Goal: Task Accomplishment & Management: Manage account settings

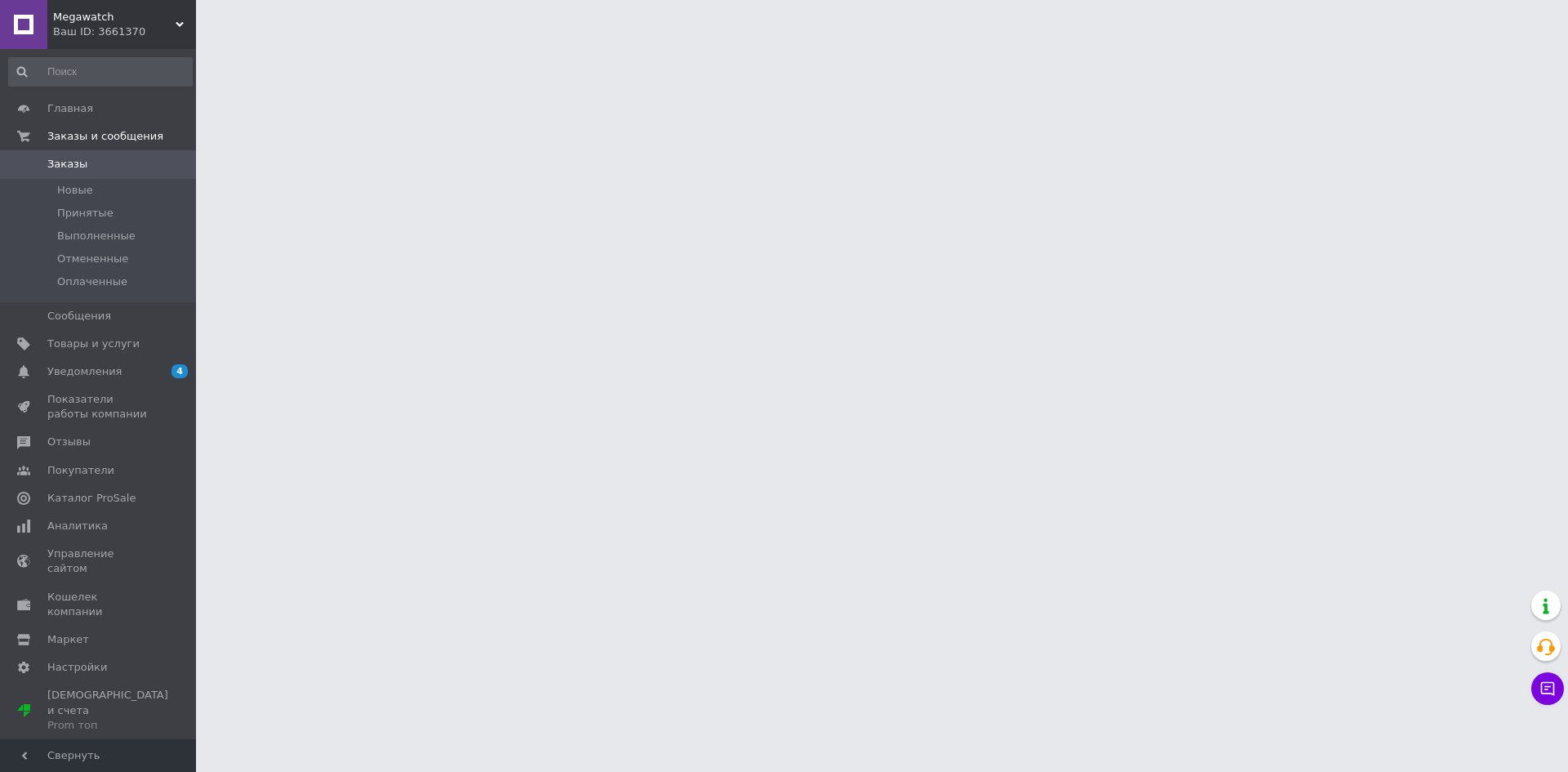
click at [146, 32] on div "Ваш ID: 3661370" at bounding box center [124, 32] width 143 height 15
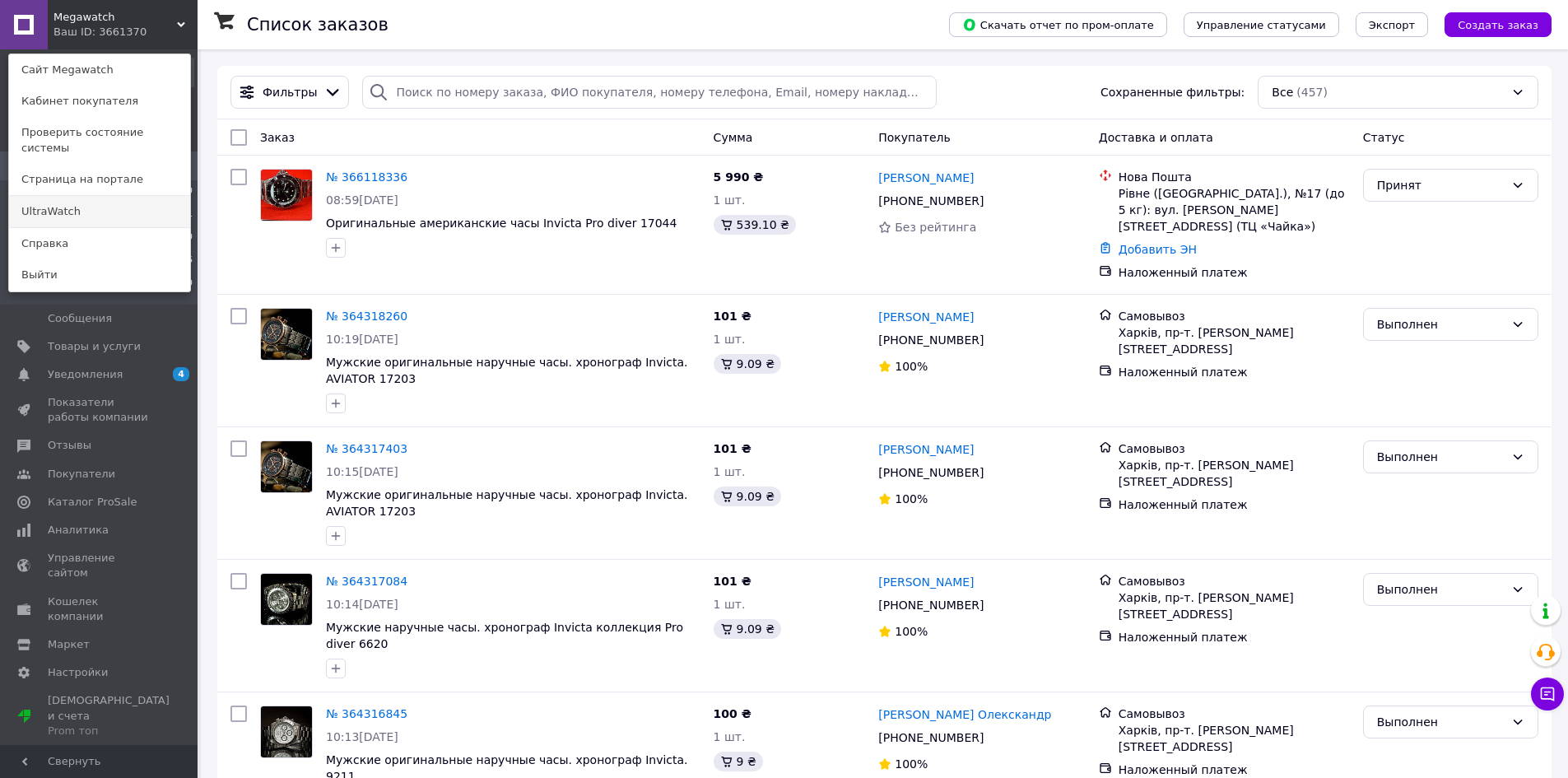
click at [67, 196] on link "UltraWatch" at bounding box center [99, 211] width 181 height 31
